Goal: Task Accomplishment & Management: Manage account settings

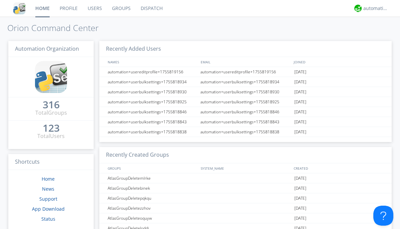
click at [121, 8] on link "Groups" at bounding box center [121, 8] width 29 height 17
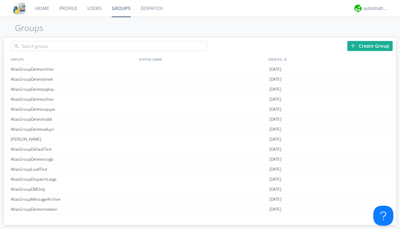
click at [121, 8] on link "Groups" at bounding box center [121, 8] width 29 height 17
click at [370, 46] on div "Create Group" at bounding box center [369, 46] width 45 height 10
click at [121, 8] on link "Groups" at bounding box center [121, 8] width 29 height 17
type input "AtlasGroupDeletesidks"
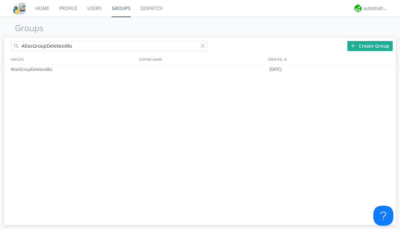
click at [94, 8] on link "Users" at bounding box center [94, 8] width 24 height 17
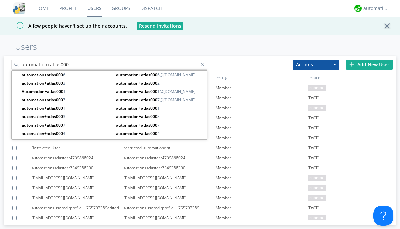
type input "automation+atlas000"
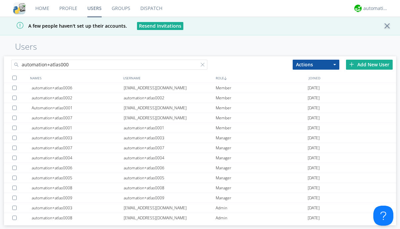
click at [14, 78] on div at bounding box center [14, 78] width 4 height 4
click at [316, 64] on button "Actions" at bounding box center [316, 65] width 47 height 10
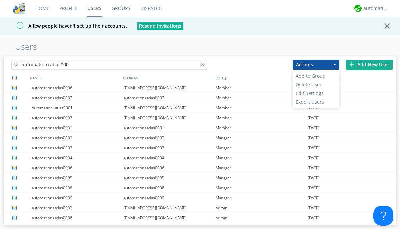
click at [316, 76] on link "Add to Group" at bounding box center [316, 76] width 46 height 9
click at [94, 8] on link "Users" at bounding box center [94, 8] width 24 height 17
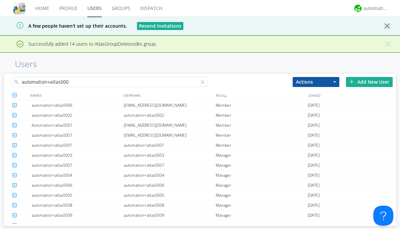
click at [204, 83] on div at bounding box center [204, 83] width 7 height 7
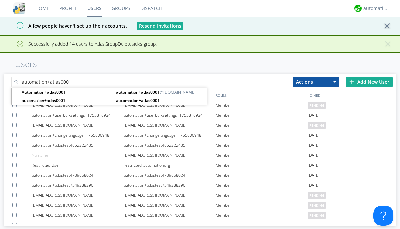
type input "automation+atlas0001"
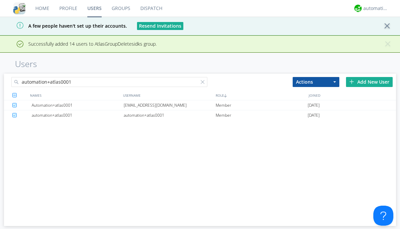
click at [169, 105] on div "[EMAIL_ADDRESS][DOMAIN_NAME]" at bounding box center [170, 105] width 92 height 10
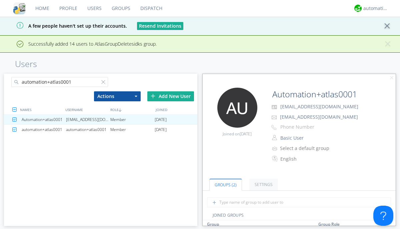
click at [120, 8] on link "Groups" at bounding box center [121, 8] width 29 height 17
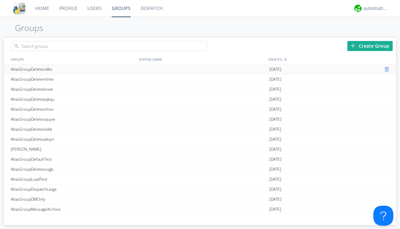
click at [385, 69] on div at bounding box center [387, 69] width 7 height 5
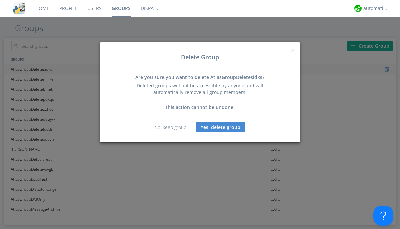
click at [221, 127] on button "Yes, delete group" at bounding box center [221, 127] width 50 height 10
